Goal: Find specific page/section: Find specific page/section

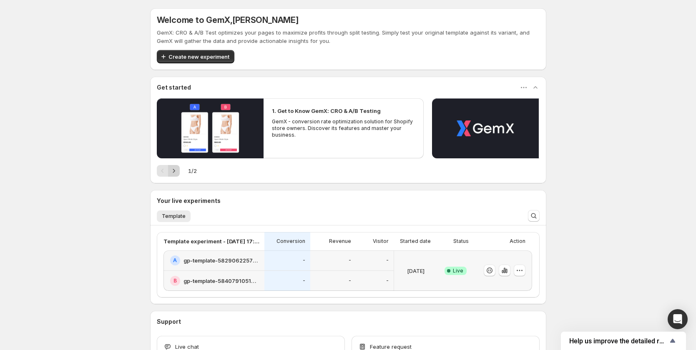
click at [173, 173] on icon "Next" at bounding box center [174, 171] width 8 height 8
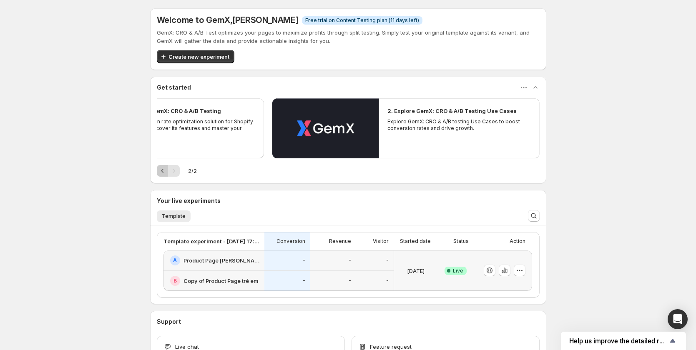
click at [160, 171] on icon "Previous" at bounding box center [162, 171] width 8 height 8
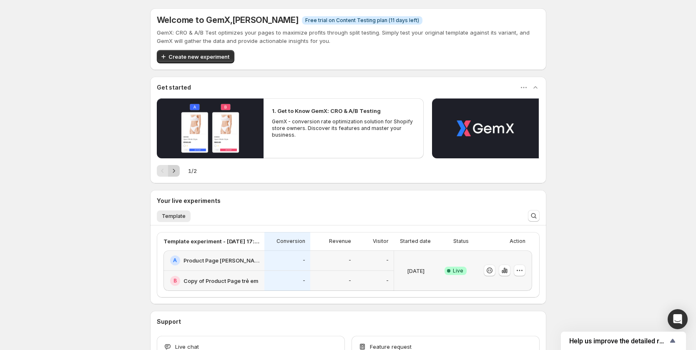
click at [175, 169] on icon "Next" at bounding box center [174, 171] width 8 height 8
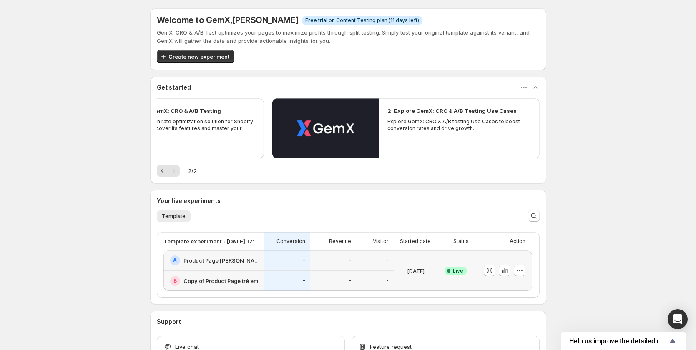
scroll to position [59, 0]
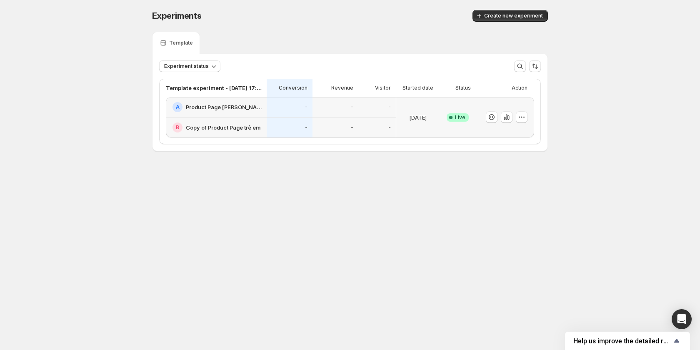
click at [290, 115] on div "-" at bounding box center [290, 107] width 46 height 20
